Goal: Information Seeking & Learning: Learn about a topic

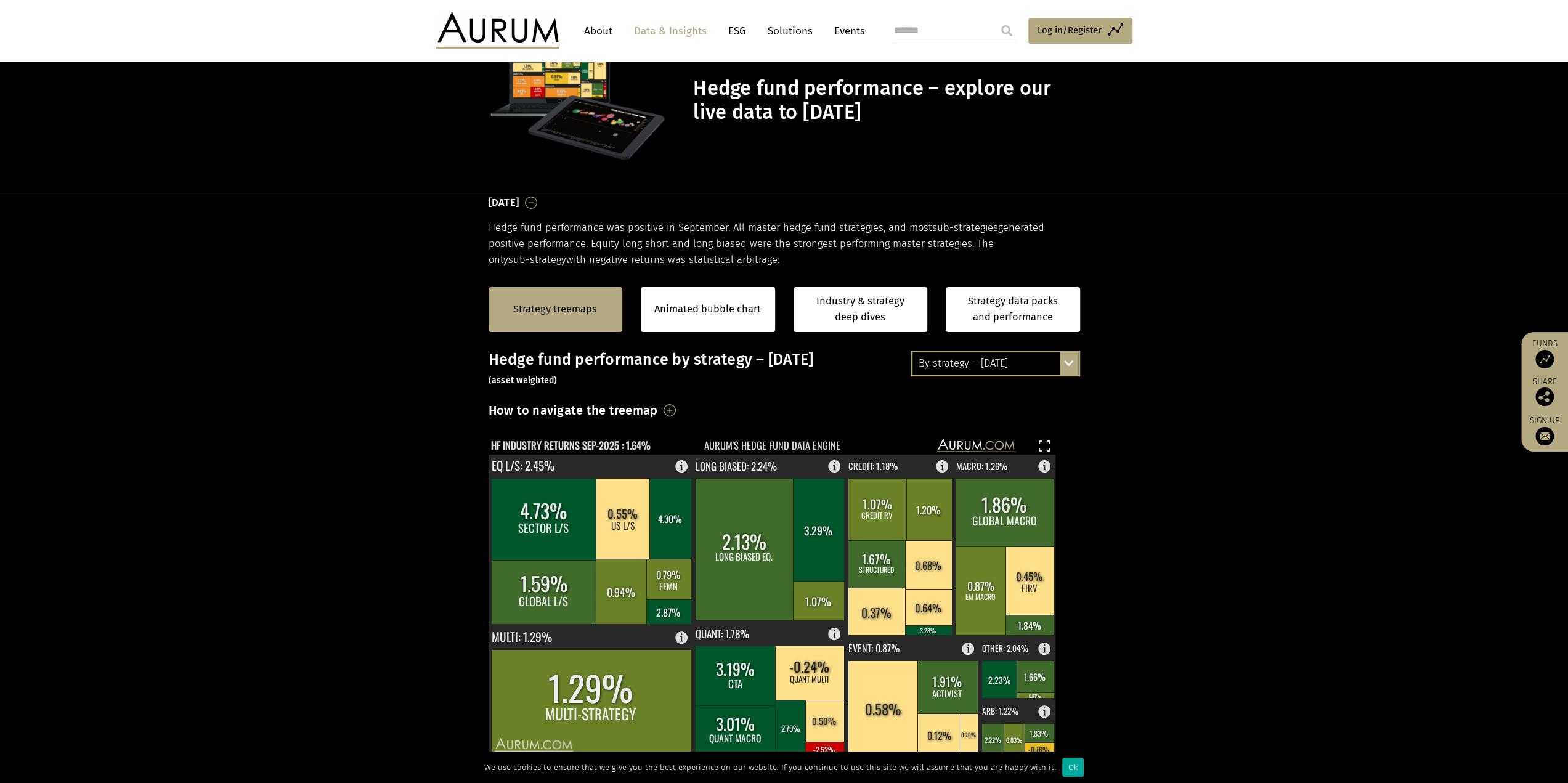
scroll to position [185, 0]
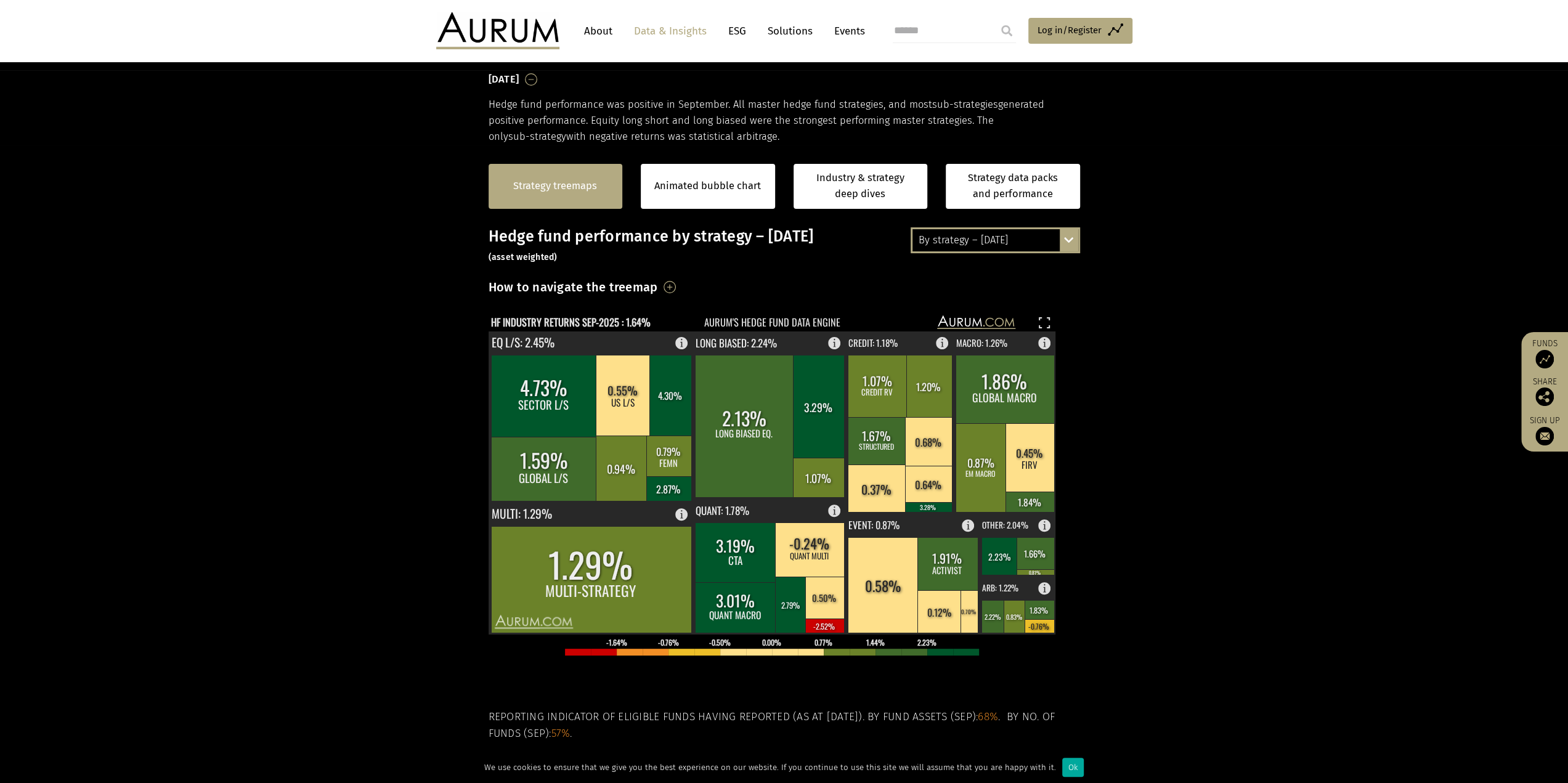
click at [556, 181] on link "Strategy treemaps" at bounding box center [554, 186] width 84 height 16
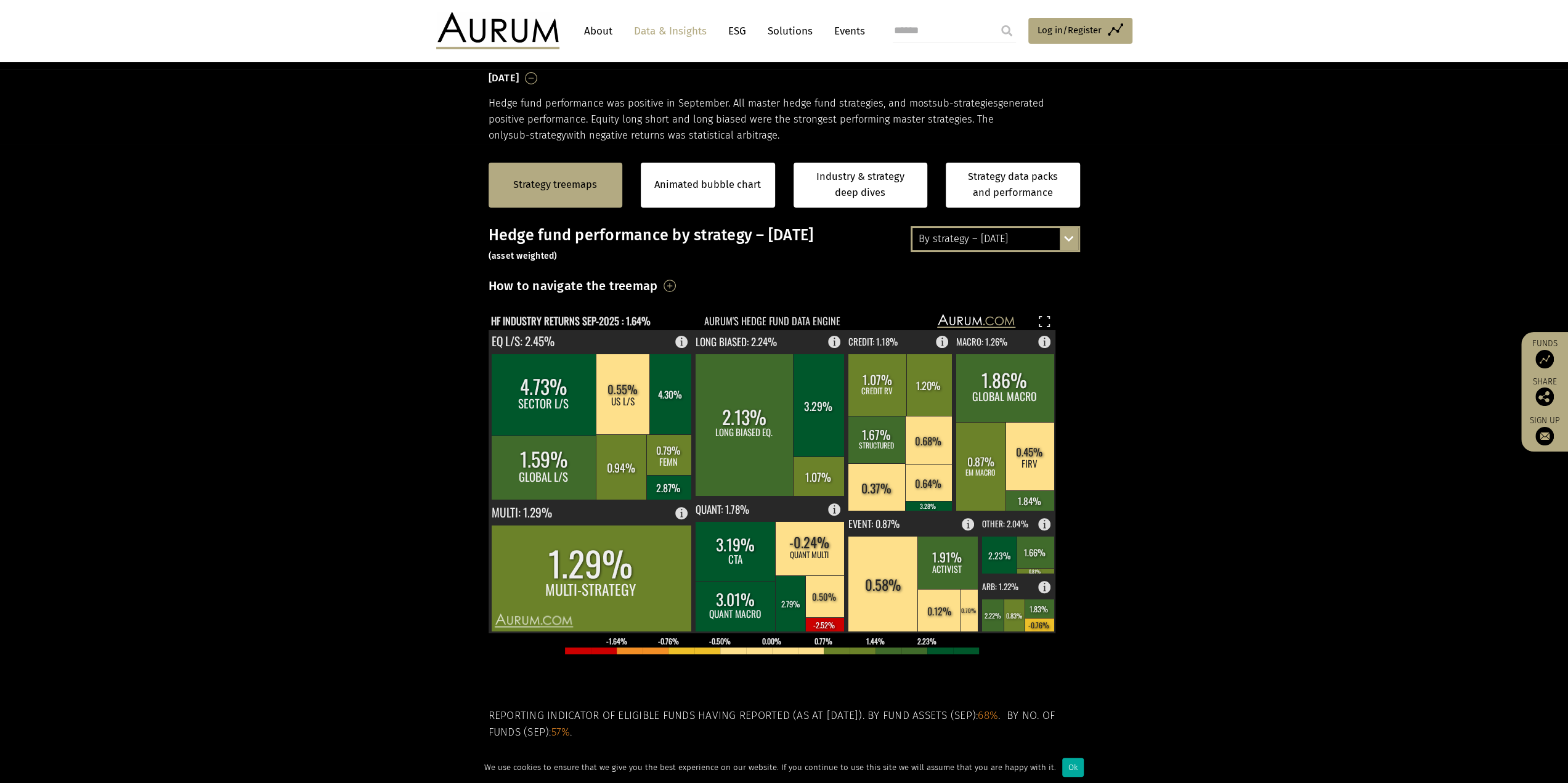
scroll to position [186, 0]
click at [727, 183] on link "Animated bubble chart" at bounding box center [707, 184] width 107 height 16
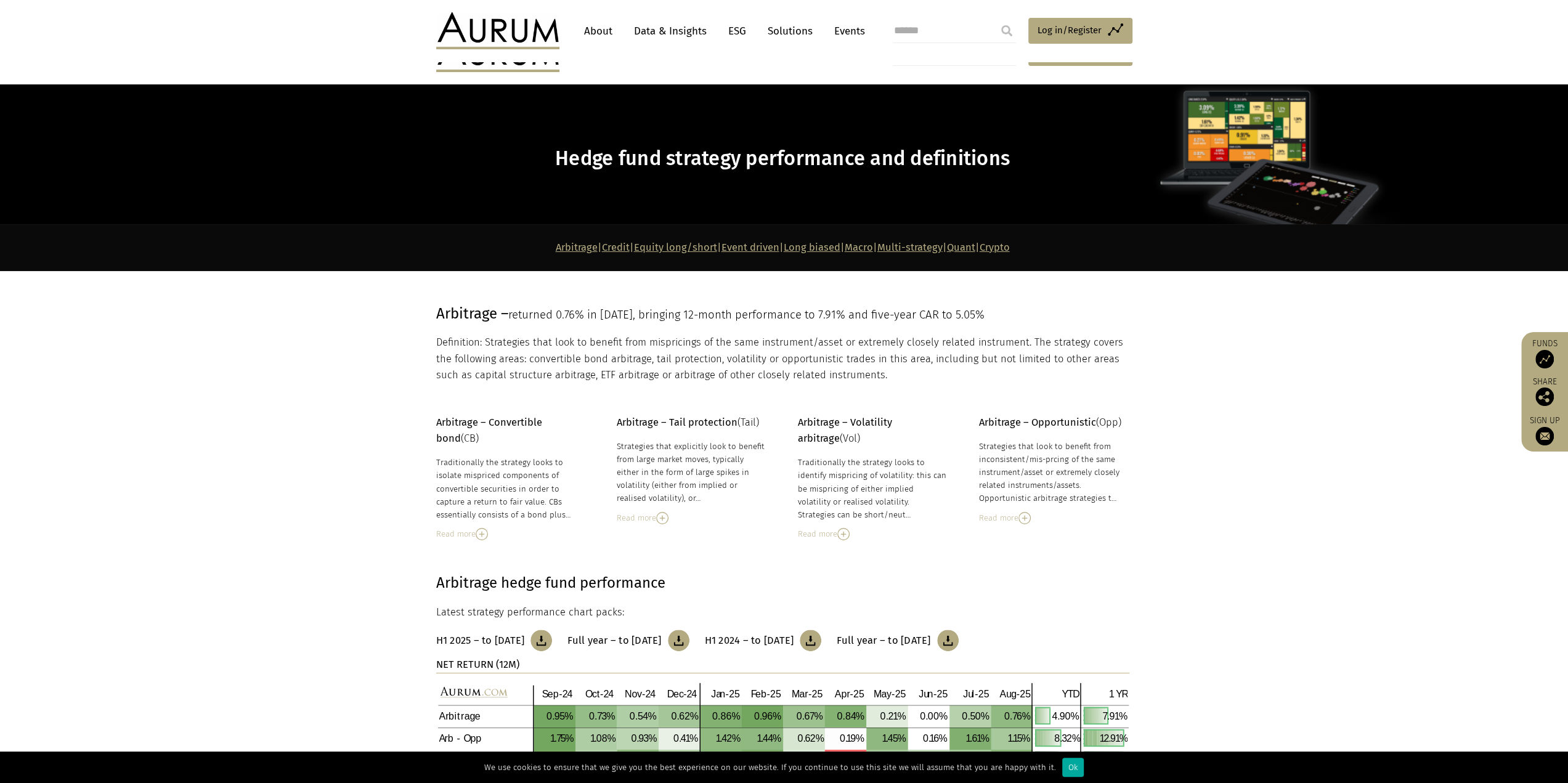
scroll to position [185, 0]
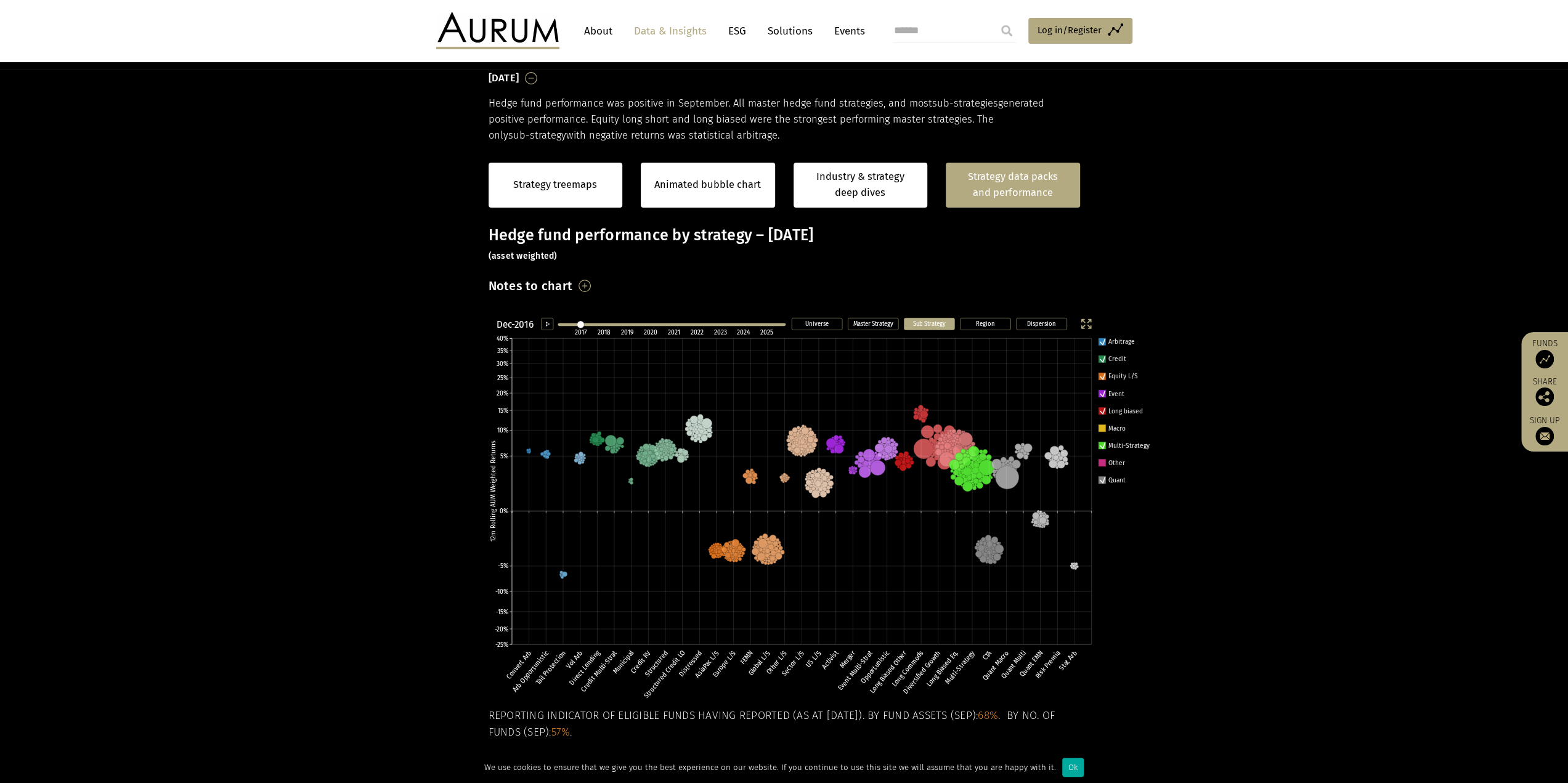
scroll to position [186, 0]
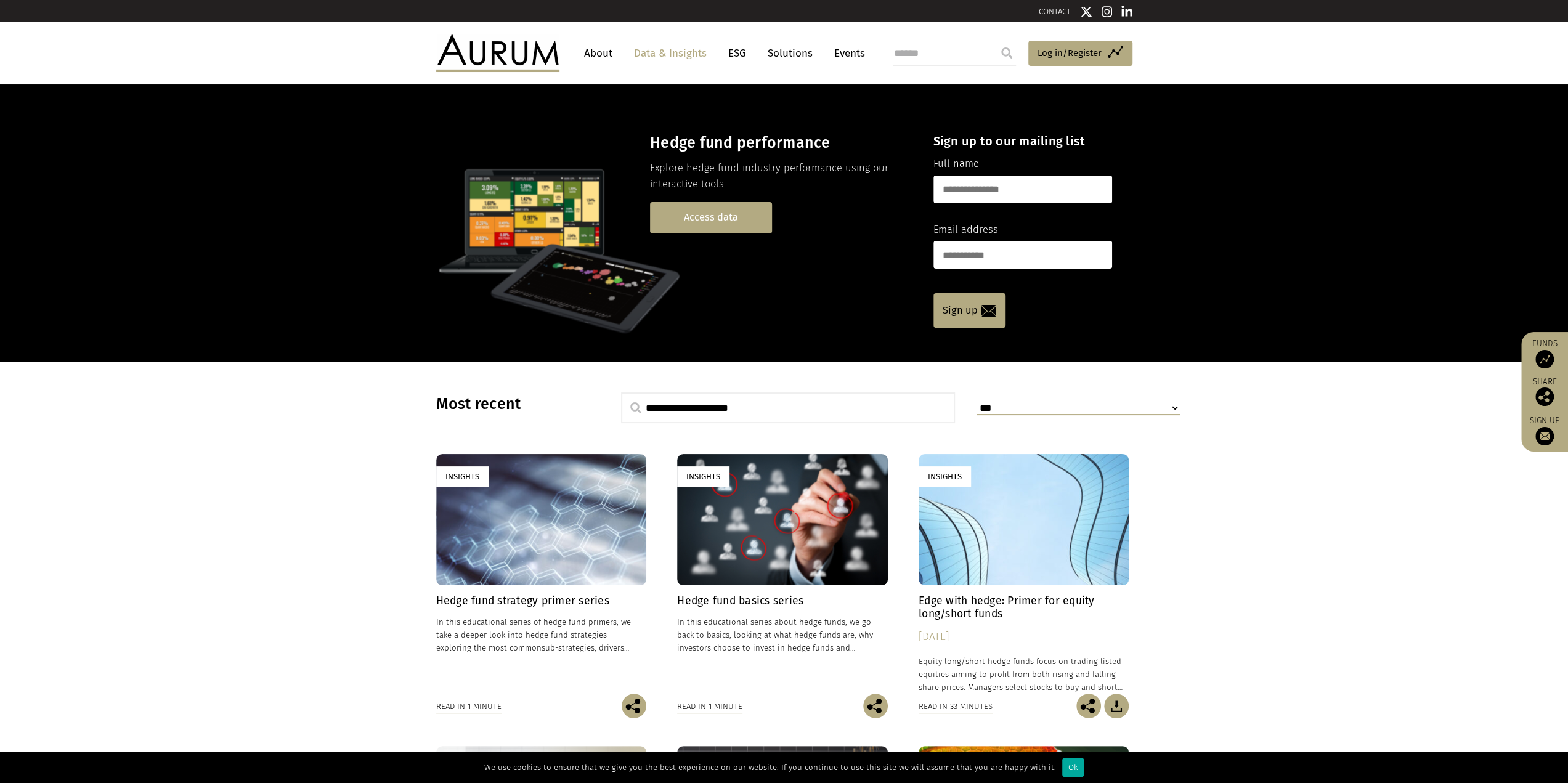
click at [711, 215] on link "Access data" at bounding box center [711, 218] width 122 height 31
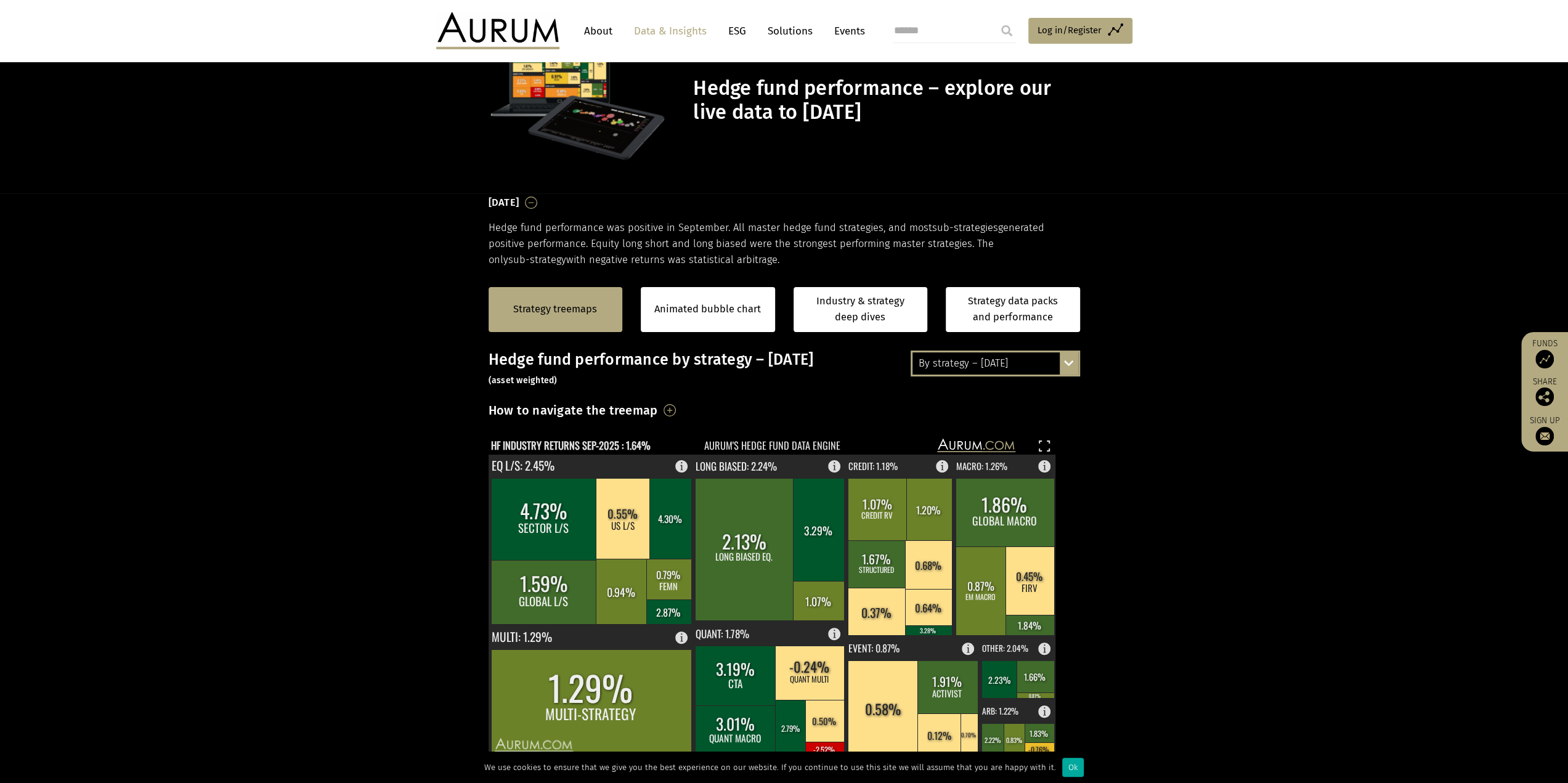
scroll to position [123, 0]
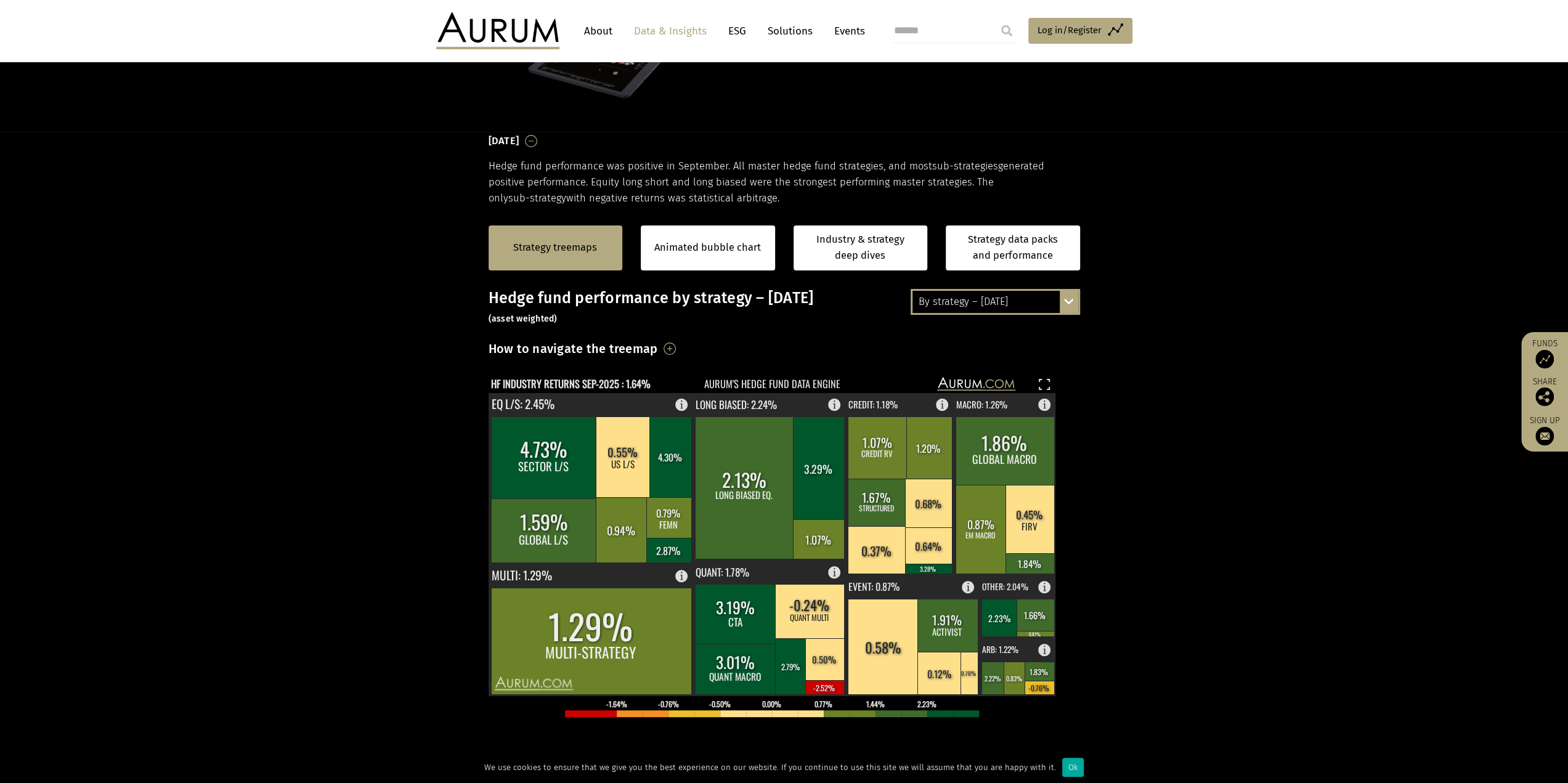
click at [1076, 302] on div "By strategy – September 2025 By strategy – September 2025 By strategy – year to…" at bounding box center [995, 302] width 170 height 26
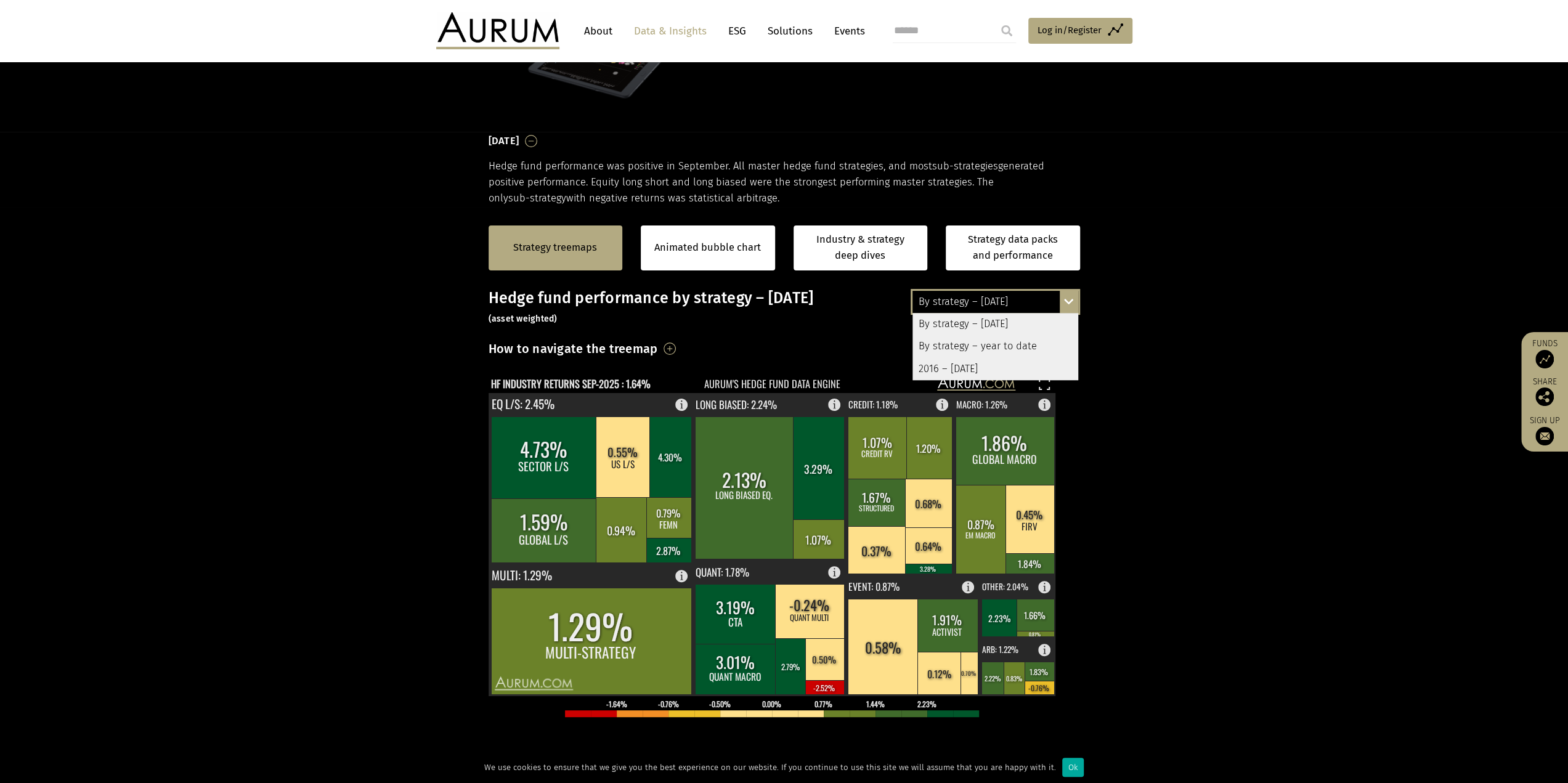
click at [1044, 325] on div "By strategy – [DATE]" at bounding box center [995, 324] width 166 height 22
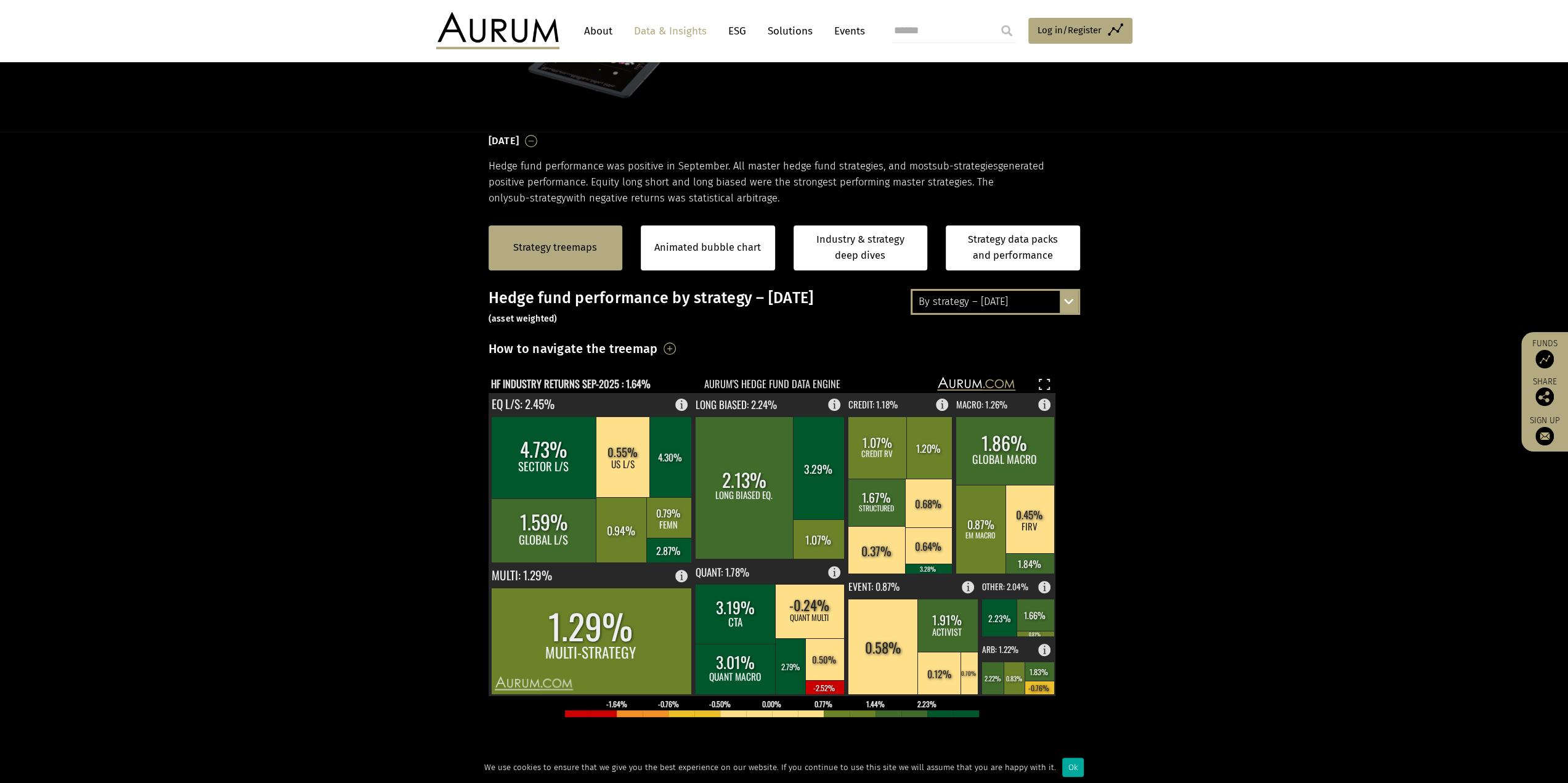
click at [658, 348] on h3 "How to navigate the treemap" at bounding box center [573, 348] width 170 height 21
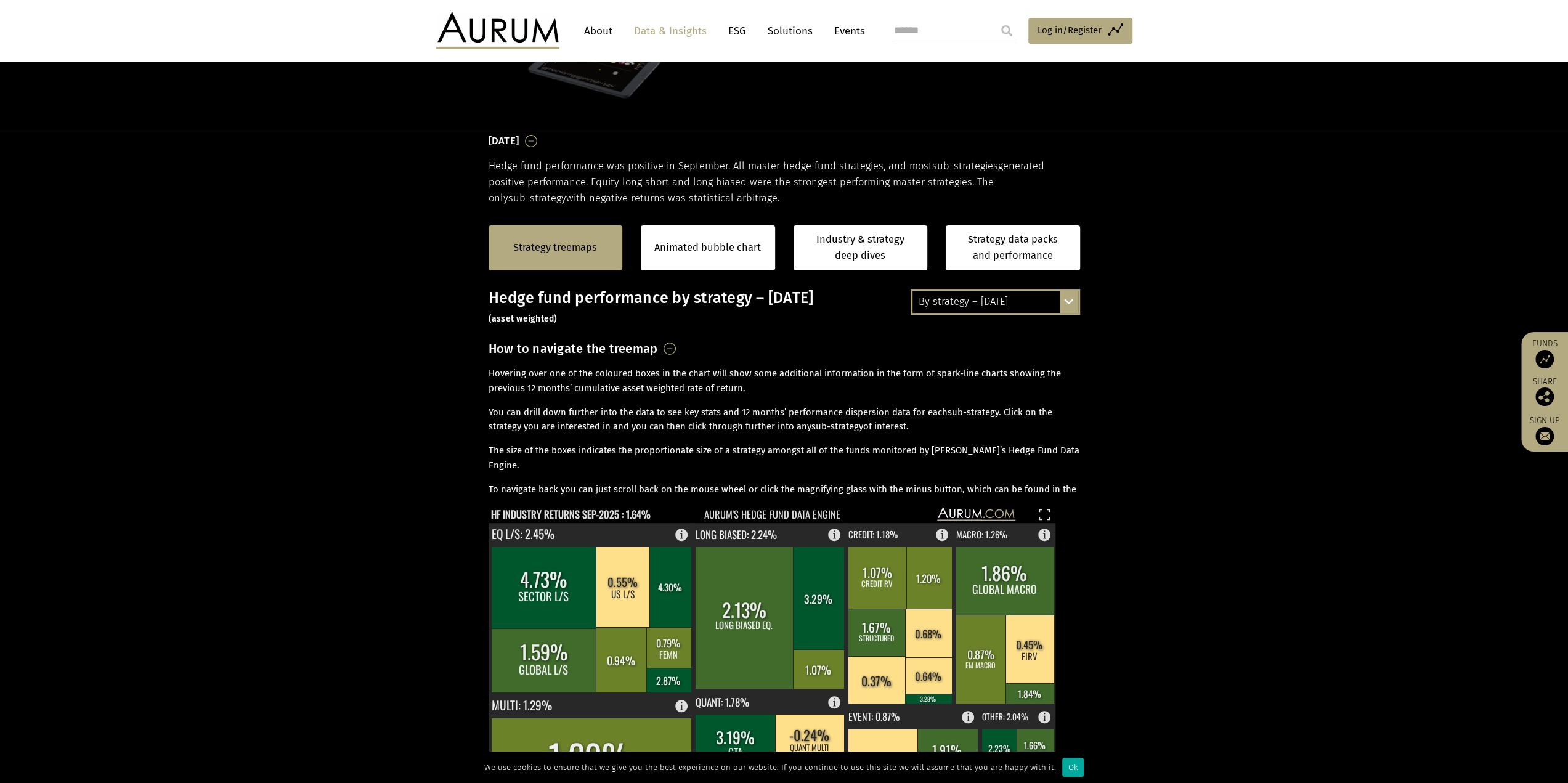
click at [658, 348] on h3 "How to navigate the treemap" at bounding box center [573, 348] width 170 height 21
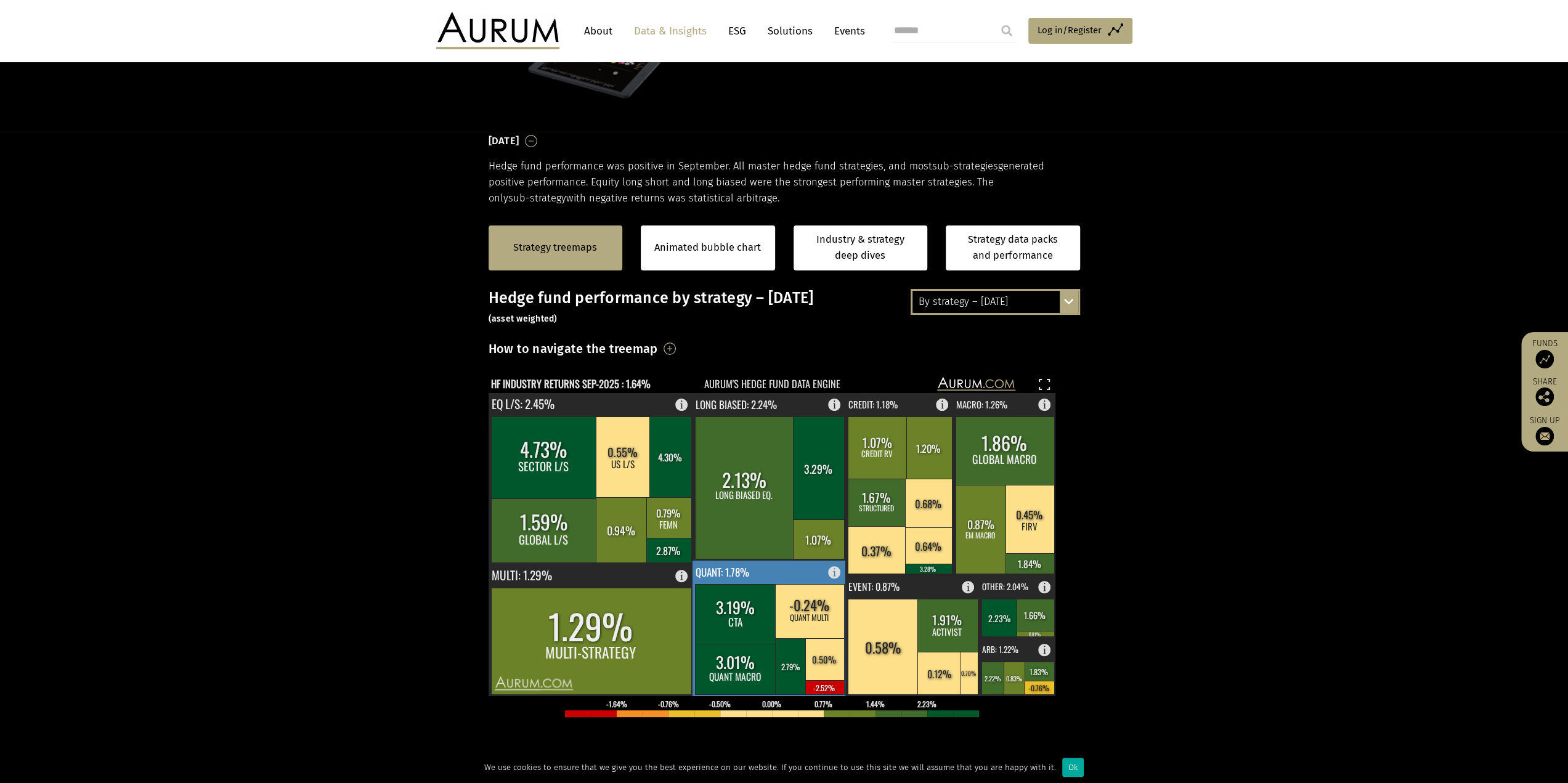
click at [769, 569] on rect at bounding box center [769, 629] width 154 height 135
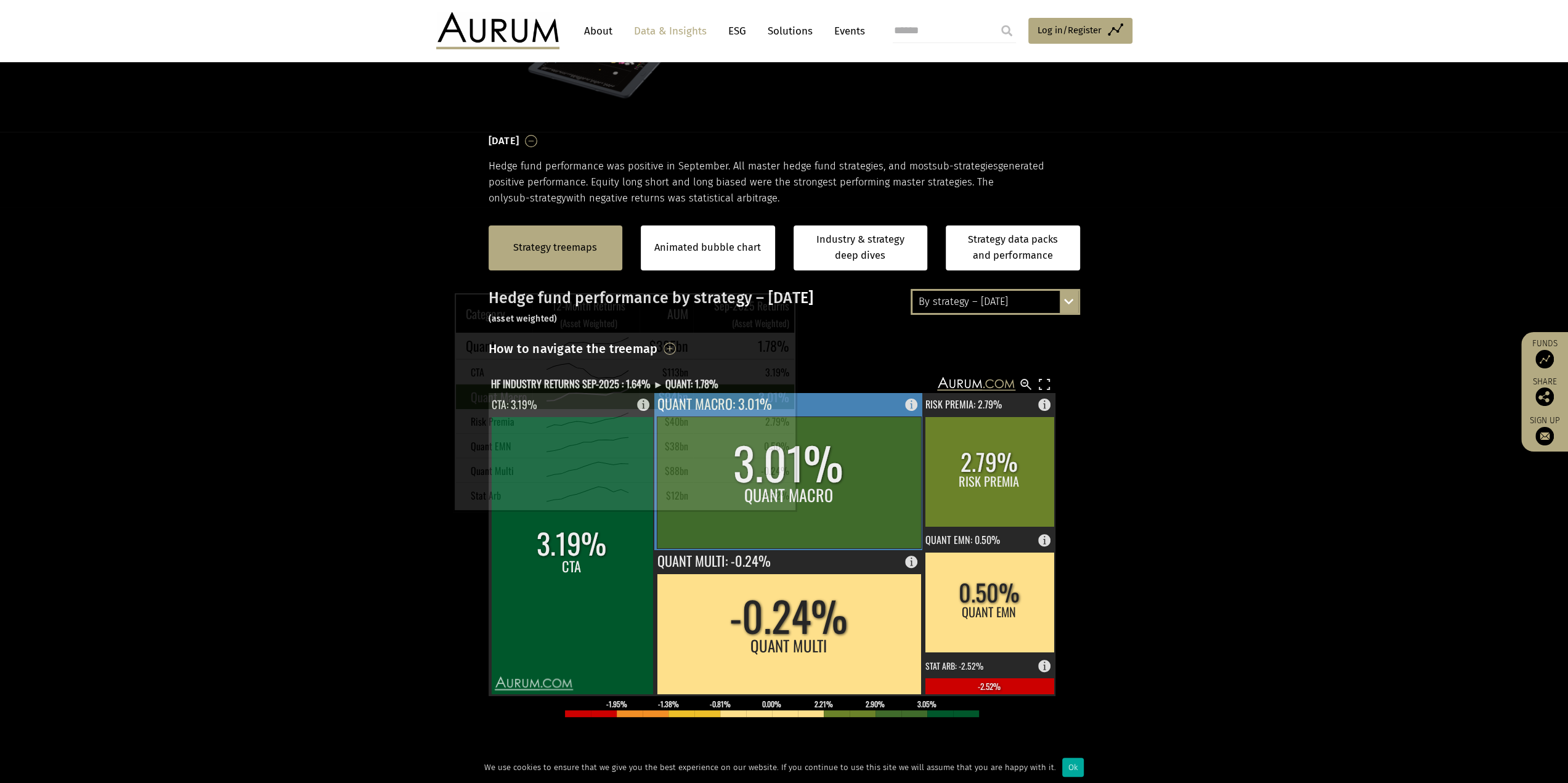
click at [810, 498] on rect at bounding box center [788, 482] width 264 height 132
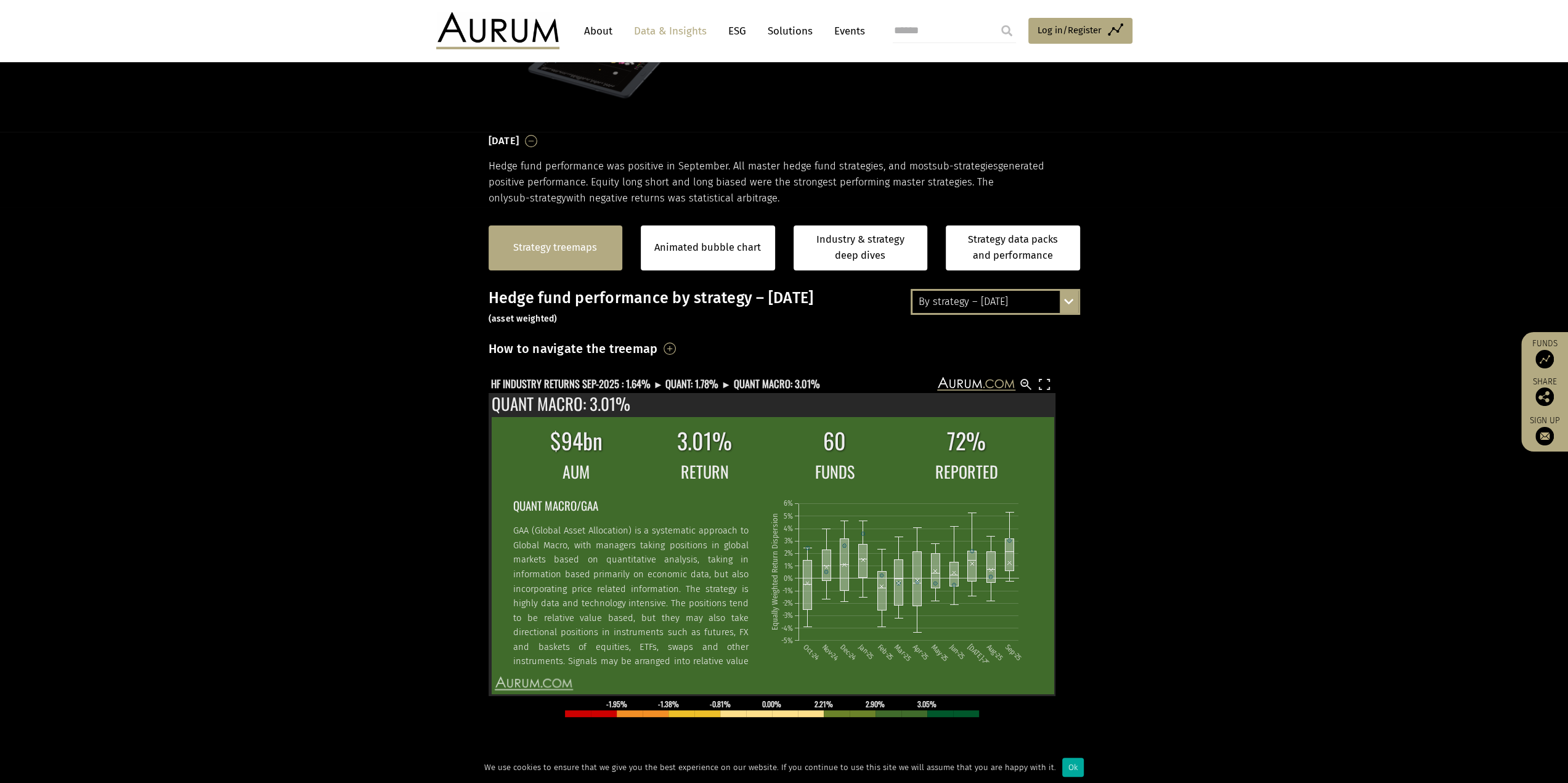
click at [532, 247] on link "Strategy treemaps" at bounding box center [554, 248] width 84 height 16
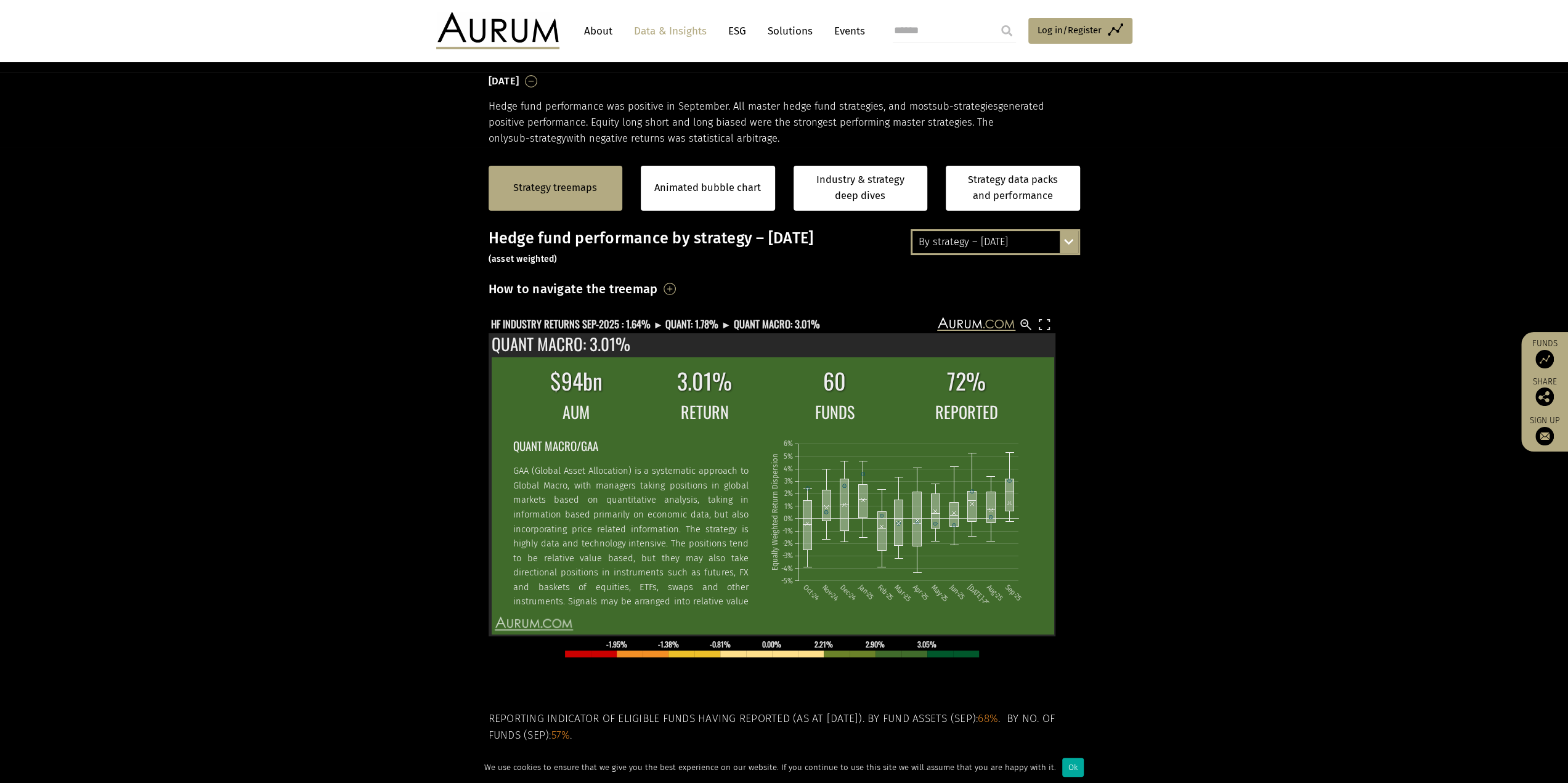
scroll to position [186, 0]
